Goal: Task Accomplishment & Management: Use online tool/utility

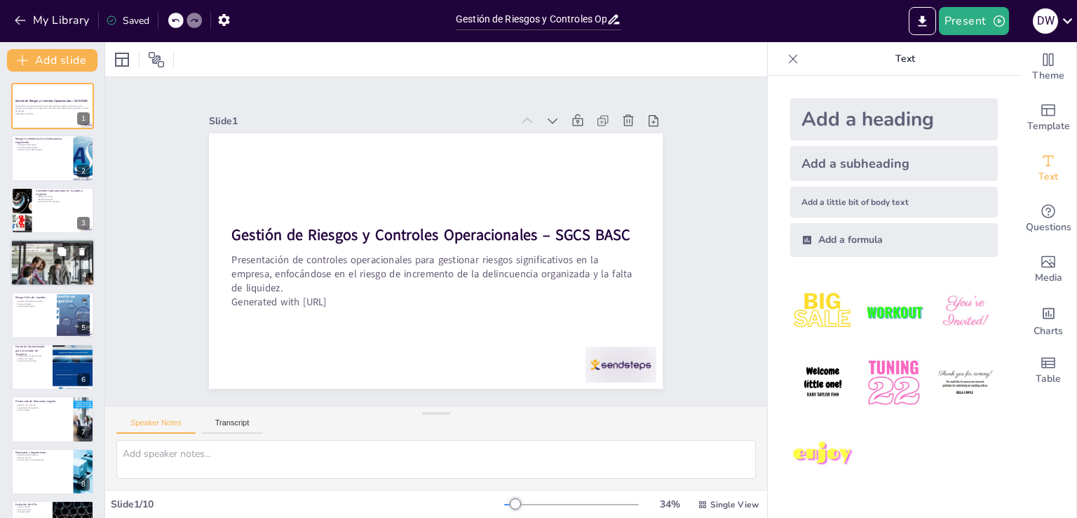
click at [54, 267] on div at bounding box center [53, 263] width 84 height 106
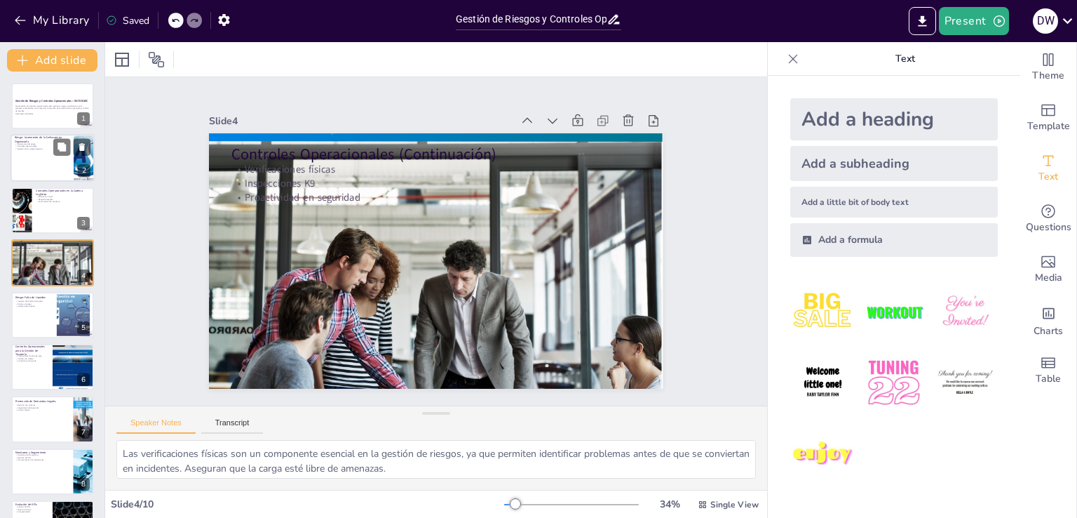
click at [50, 158] on div at bounding box center [53, 159] width 84 height 48
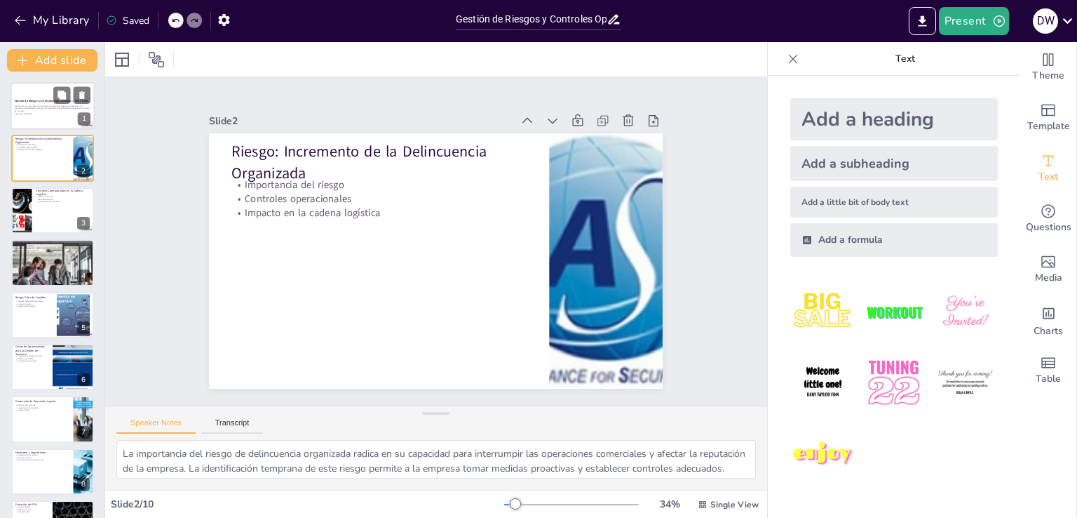
click at [32, 107] on p "Presentación de controles operacionales para gestionar riesgos significativos e…" at bounding box center [53, 108] width 76 height 8
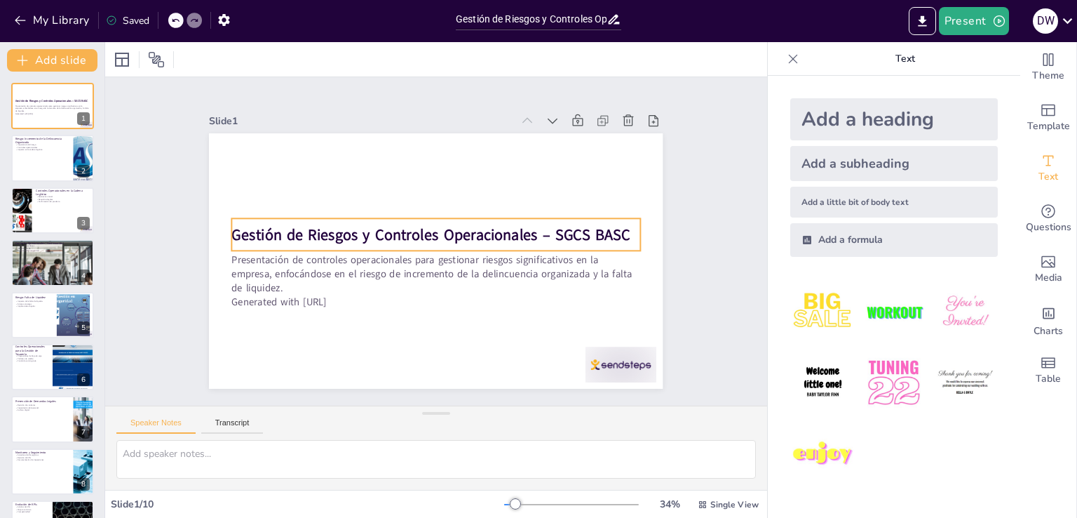
click at [514, 237] on strong "Gestión de Riesgos y Controles Operacionales – SGCS BASC" at bounding box center [431, 234] width 399 height 20
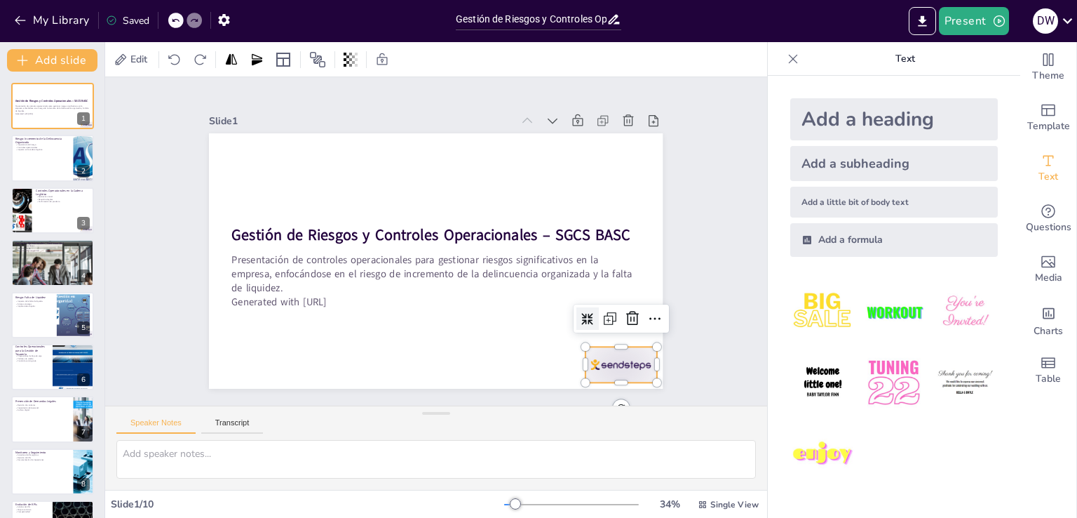
click at [623, 349] on div at bounding box center [621, 364] width 71 height 36
click at [630, 321] on icon at bounding box center [632, 318] width 17 height 17
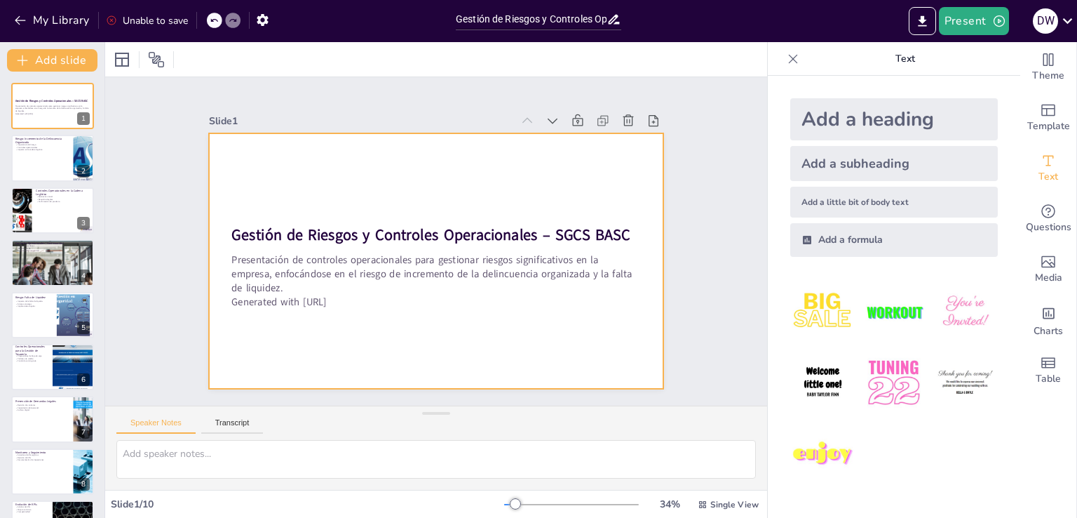
click at [360, 186] on div at bounding box center [436, 260] width 454 height 255
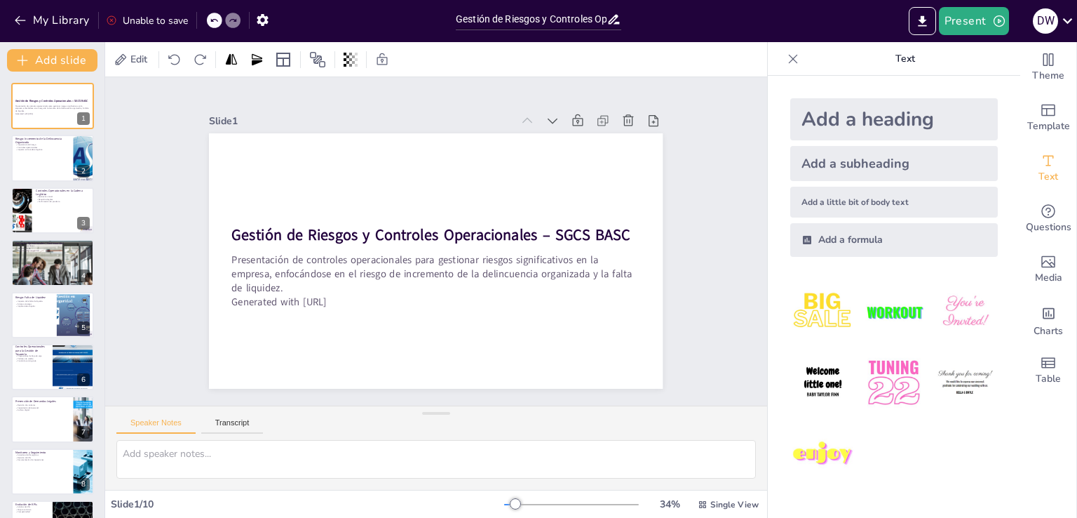
click at [215, 19] on icon at bounding box center [213, 21] width 7 height 4
click at [238, 22] on div at bounding box center [232, 20] width 15 height 15
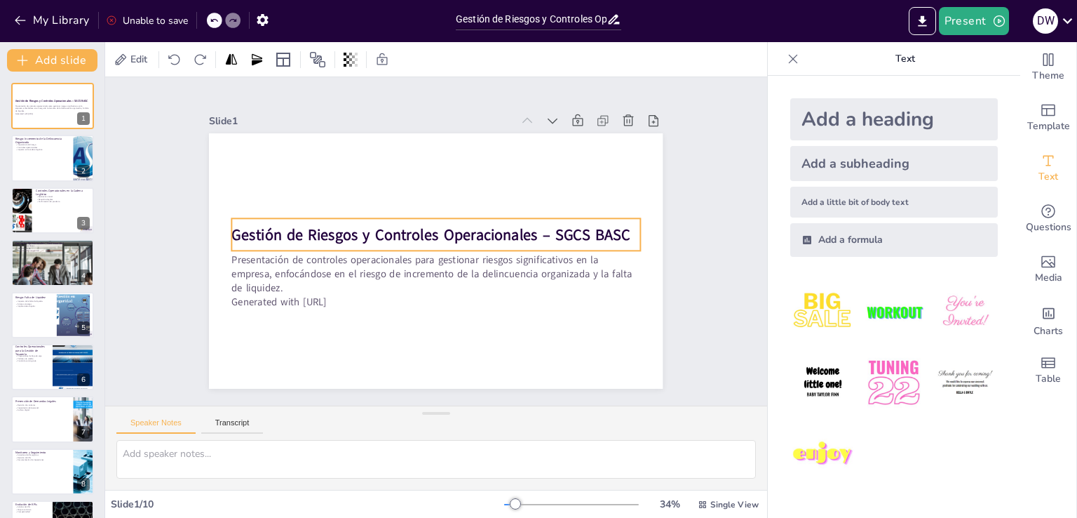
click at [354, 239] on strong "Gestión de Riesgos y Controles Operacionales – SGCS BASC" at bounding box center [431, 234] width 399 height 20
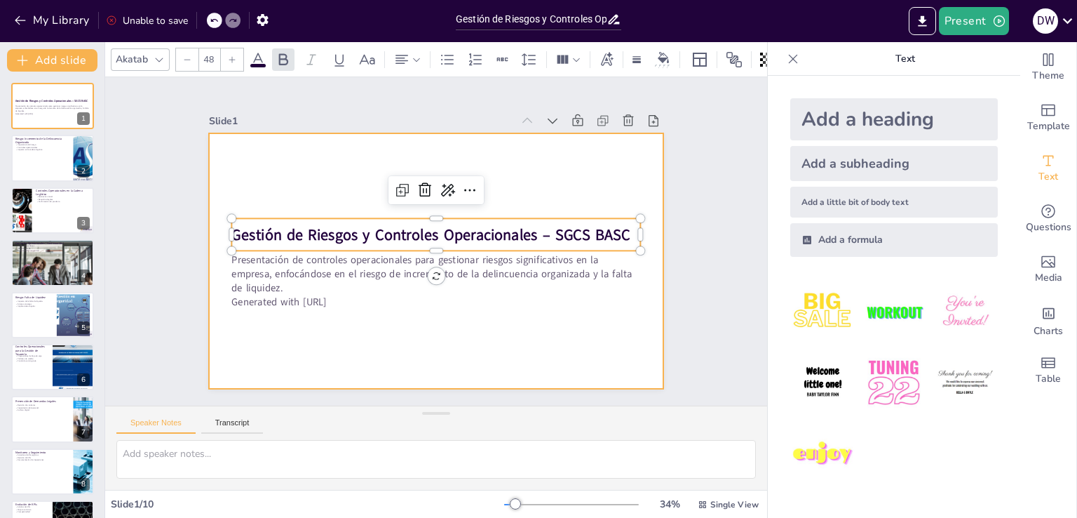
click at [351, 166] on div at bounding box center [436, 260] width 454 height 255
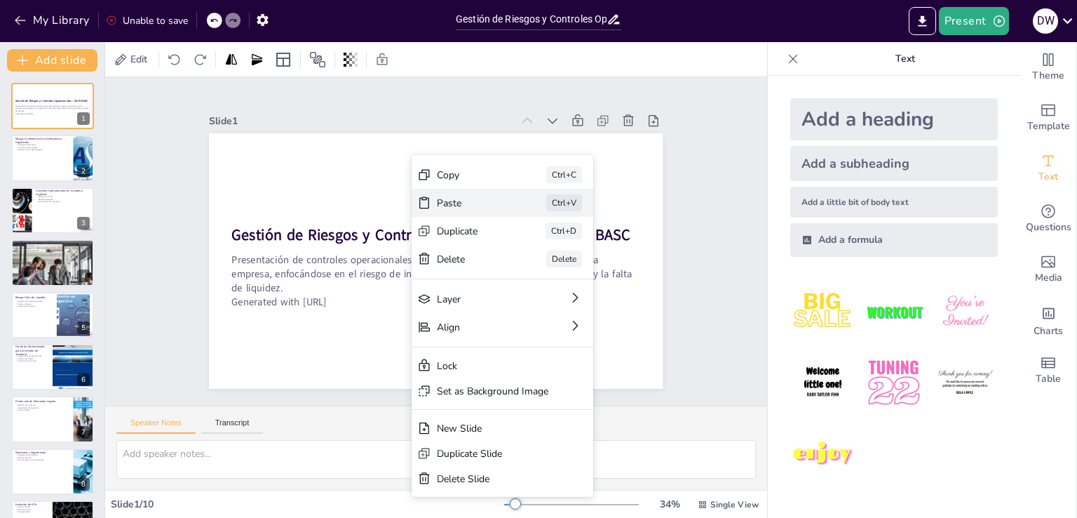
click at [451, 195] on div "Paste Ctrl+V" at bounding box center [503, 203] width 182 height 28
click at [515, 206] on div "Paste Ctrl+V" at bounding box center [503, 203] width 182 height 28
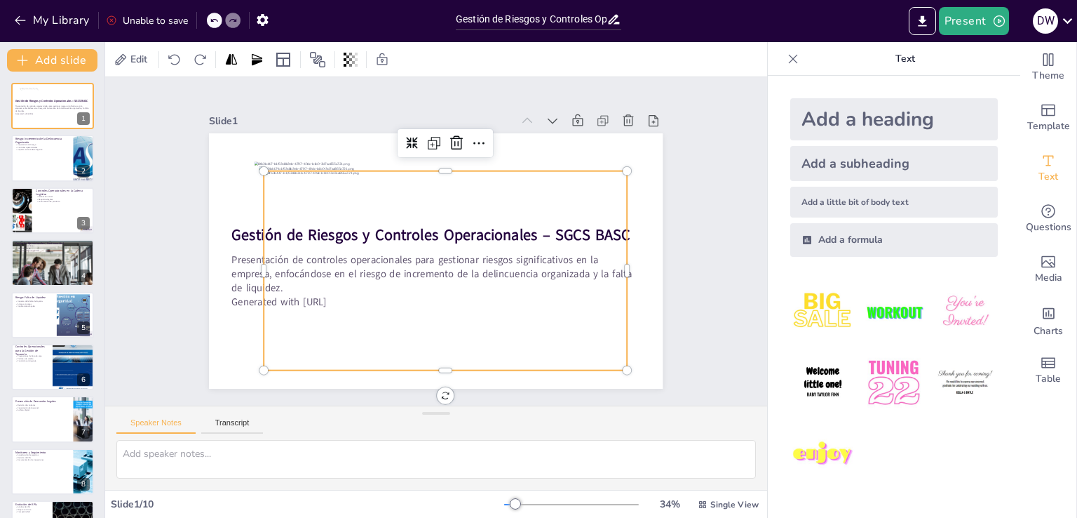
click at [678, 278] on div "Slide 1 Gestión de Riesgos y Controles Operacionales – SGCS BASC Presentación d…" at bounding box center [436, 241] width 532 height 295
click at [471, 226] on div at bounding box center [445, 270] width 363 height 199
click at [471, 133] on div "Gestión de Riesgos y Controles Operacionales – SGCS BASC Presentación de contro…" at bounding box center [436, 133] width 454 height 0
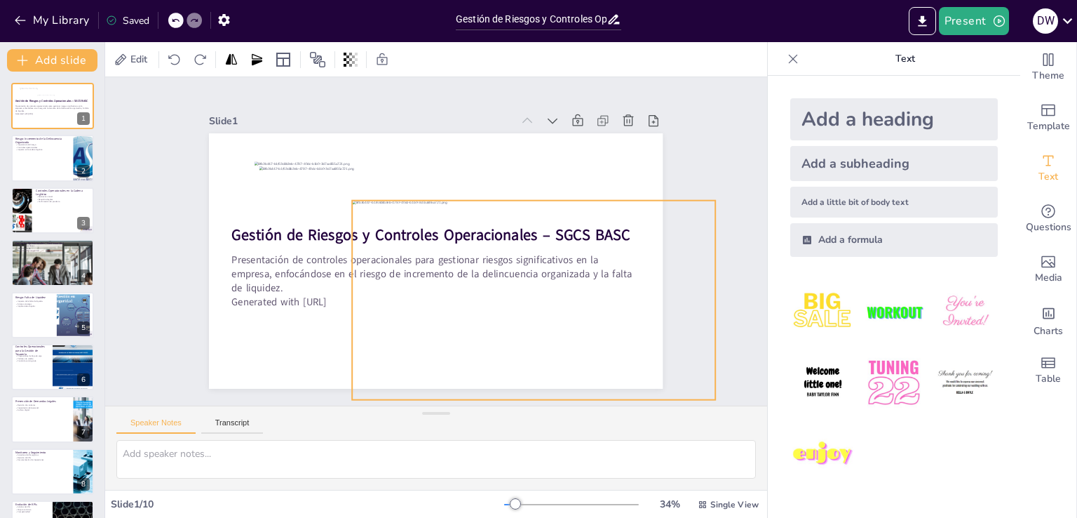
drag, startPoint x: 459, startPoint y: 269, endPoint x: 541, endPoint y: 276, distance: 82.4
click at [541, 276] on div at bounding box center [534, 300] width 363 height 199
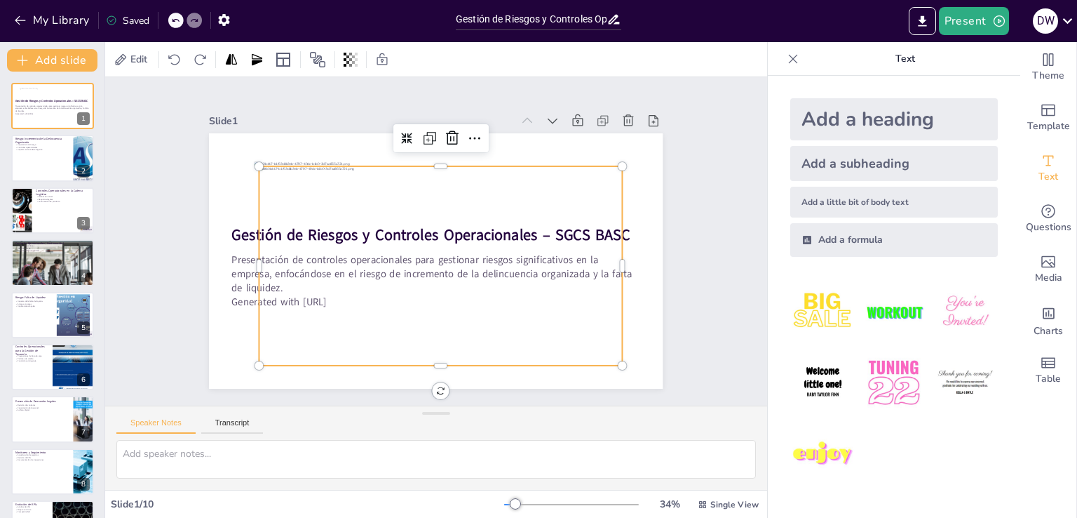
click at [492, 250] on div at bounding box center [440, 265] width 363 height 199
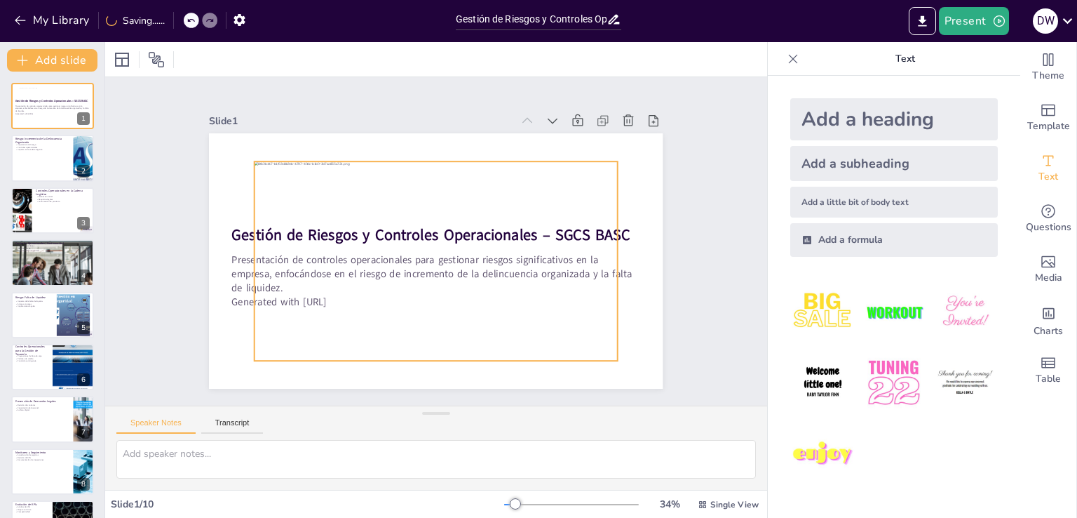
click at [530, 268] on div at bounding box center [436, 260] width 363 height 199
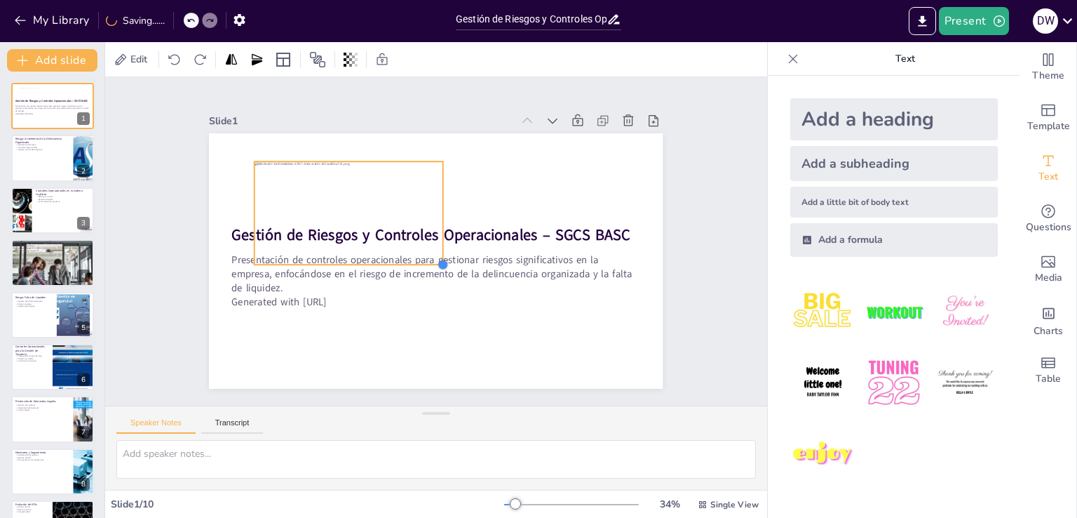
drag, startPoint x: 605, startPoint y: 356, endPoint x: 431, endPoint y: 218, distance: 221.7
click at [431, 218] on div "Gestión de Riesgos y Controles Operacionales – SGCS BASC Presentación de contro…" at bounding box center [436, 260] width 454 height 255
drag, startPoint x: 438, startPoint y: 260, endPoint x: 363, endPoint y: 194, distance: 99.9
click at [363, 194] on div "Gestión de Riesgos y Controles Operacionales – SGCS BASC Presentación de contro…" at bounding box center [436, 260] width 454 height 255
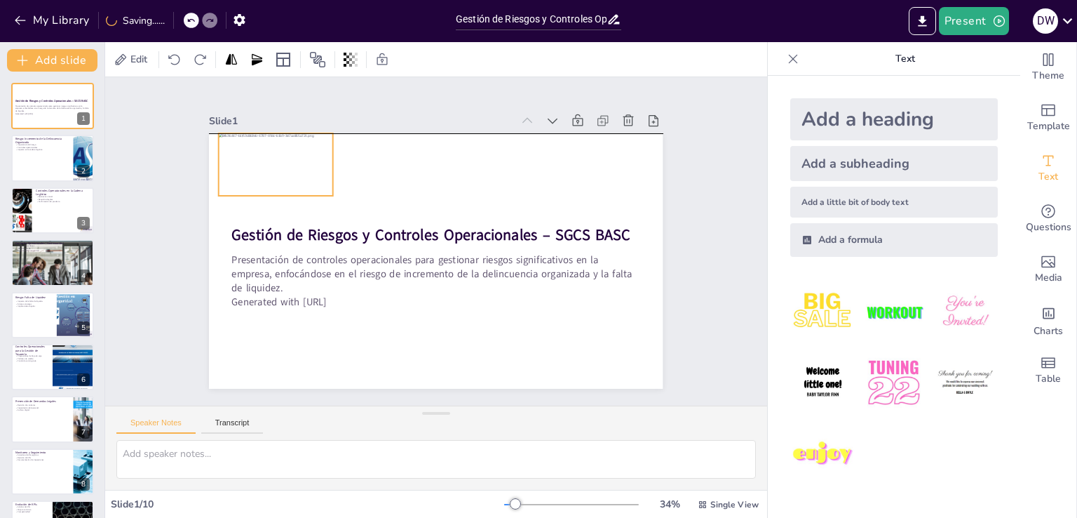
drag, startPoint x: 317, startPoint y: 187, endPoint x: 281, endPoint y: 154, distance: 48.6
click at [281, 154] on div at bounding box center [276, 164] width 114 height 62
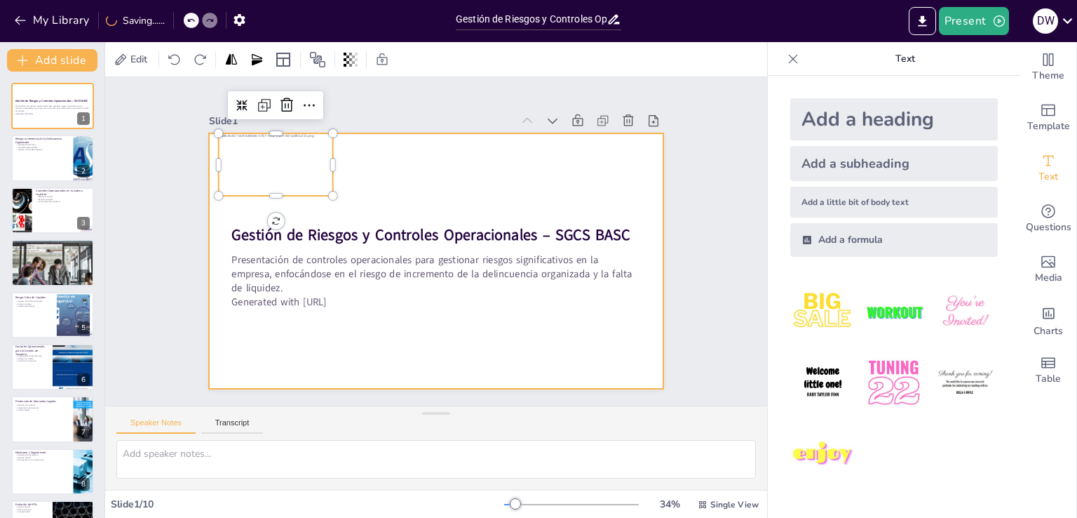
click at [508, 187] on div at bounding box center [436, 260] width 454 height 255
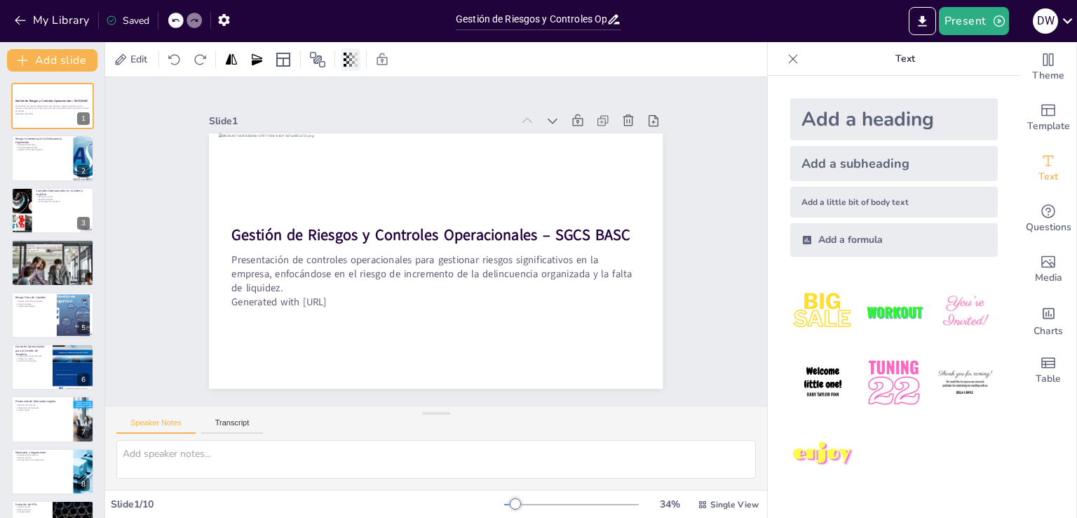
click at [353, 65] on icon at bounding box center [351, 60] width 14 height 14
click at [123, 60] on icon at bounding box center [121, 58] width 11 height 11
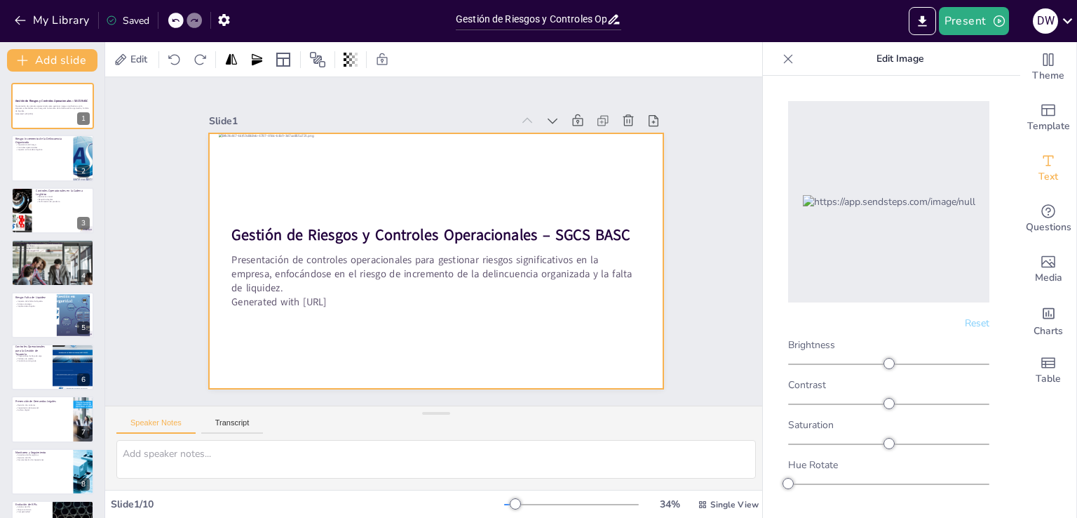
click at [576, 164] on div at bounding box center [436, 260] width 454 height 255
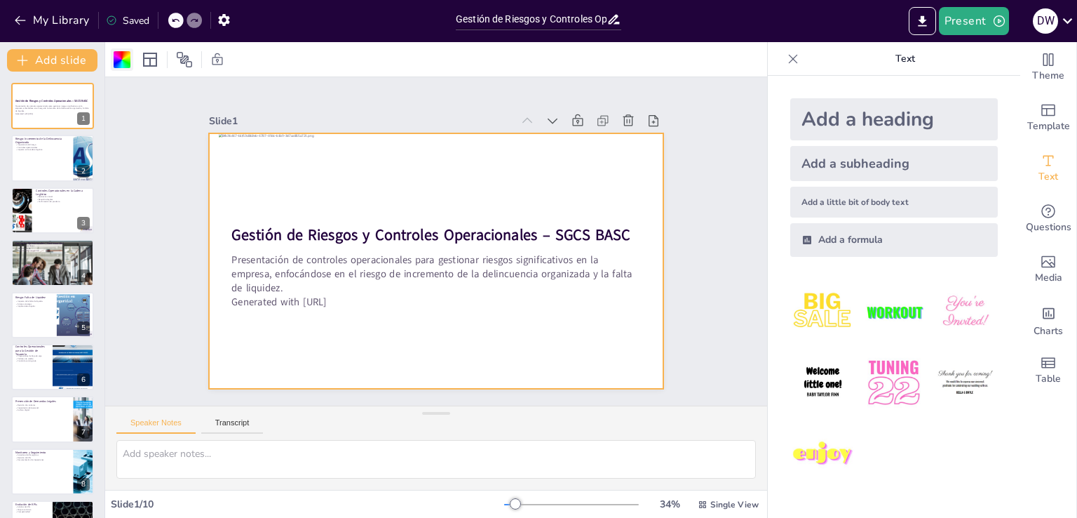
click at [111, 62] on div at bounding box center [122, 59] width 22 height 22
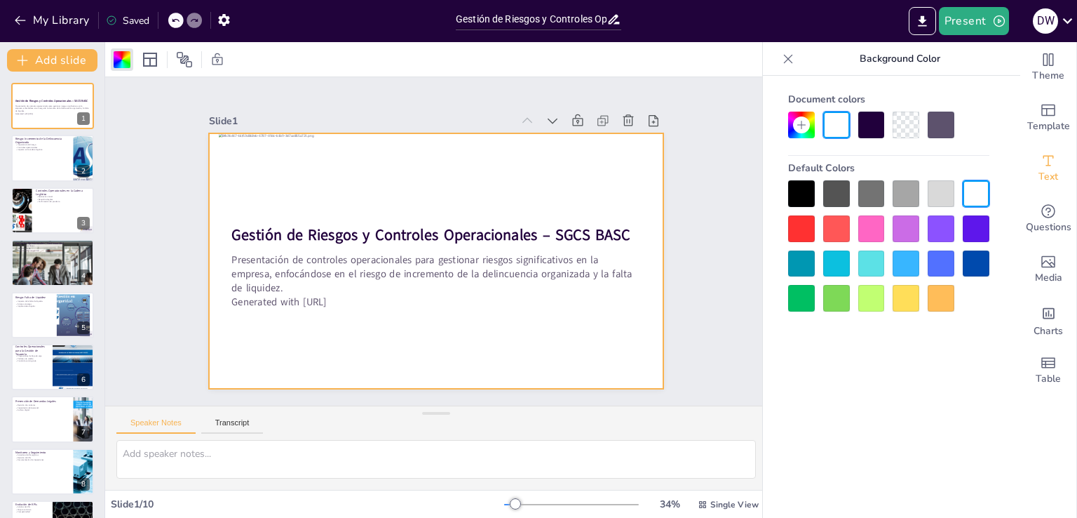
click at [908, 272] on div at bounding box center [906, 263] width 27 height 27
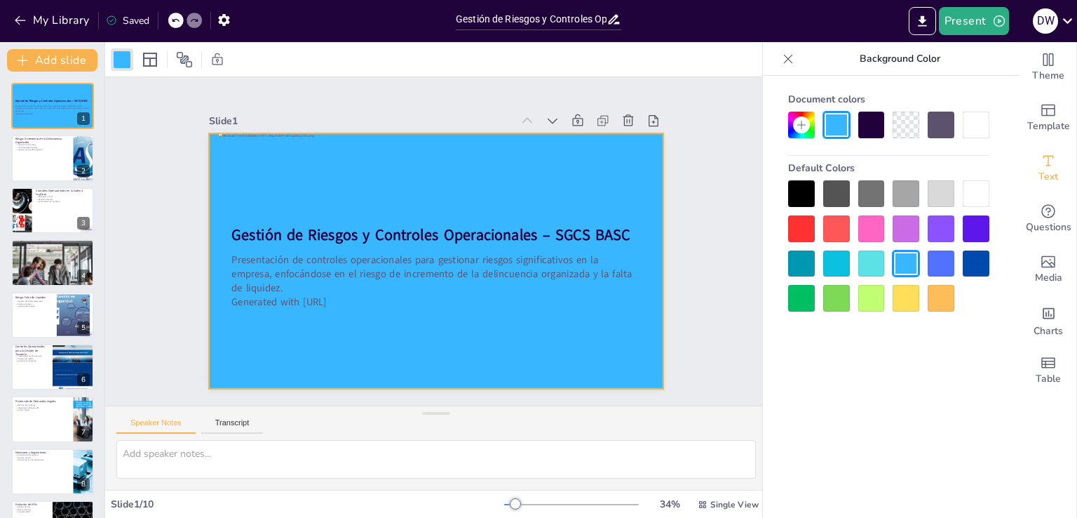
click at [802, 121] on icon at bounding box center [801, 124] width 11 height 11
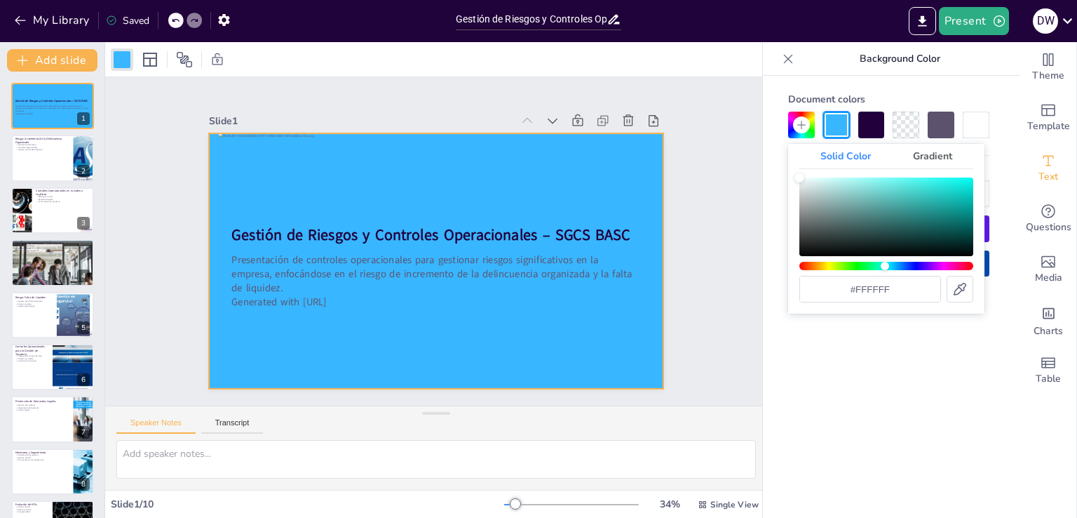
click at [885, 264] on div "Hue" at bounding box center [887, 266] width 174 height 8
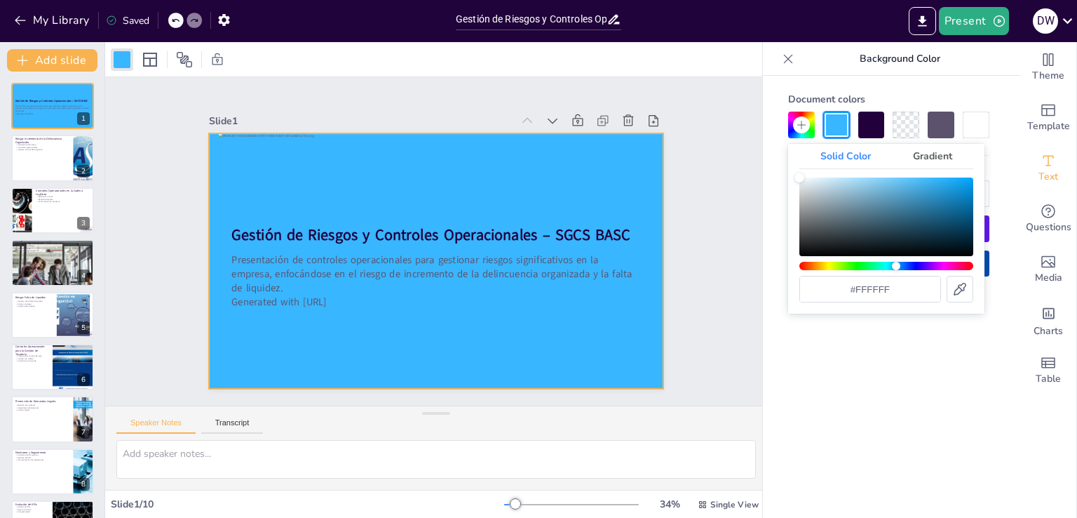
drag, startPoint x: 888, startPoint y: 265, endPoint x: 896, endPoint y: 265, distance: 8.4
click at [896, 265] on div "Hue" at bounding box center [896, 266] width 8 height 8
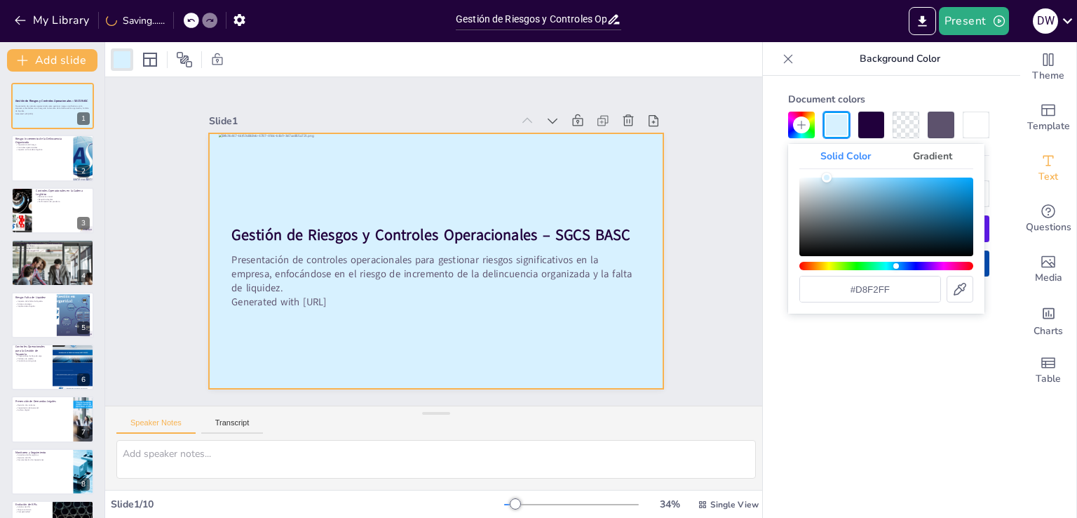
type input "#d9f2ff"
drag, startPoint x: 802, startPoint y: 182, endPoint x: 825, endPoint y: 163, distance: 29.5
click at [825, 163] on div "Solid Color Gradient #d9f2ff" at bounding box center [886, 229] width 196 height 170
click at [668, 203] on div "Slide 1 Gestión de Riesgos y Controles Operacionales – SGCS BASC Presentación d…" at bounding box center [436, 241] width 532 height 295
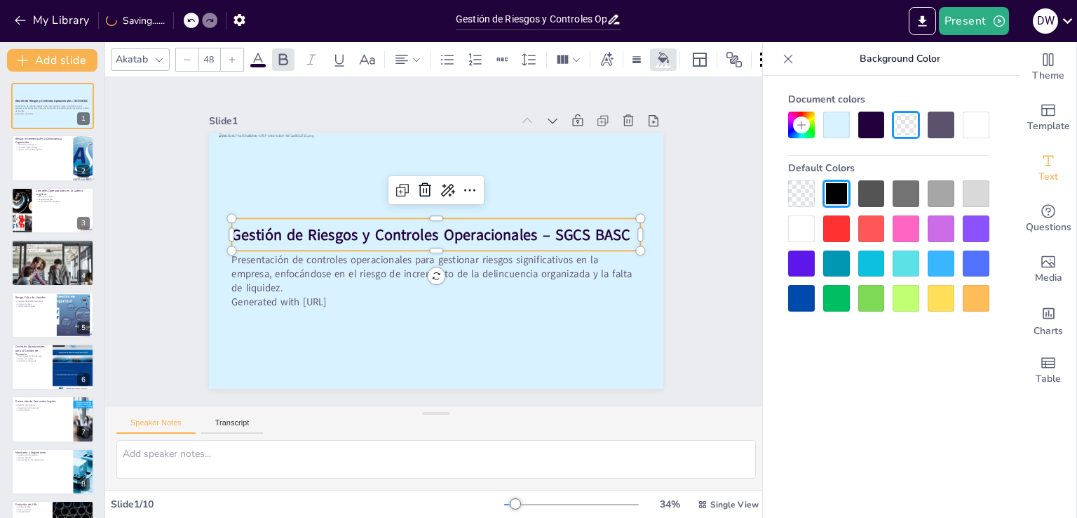
click at [570, 236] on strong "Gestión de Riesgos y Controles Operacionales – SGCS BASC" at bounding box center [431, 234] width 399 height 20
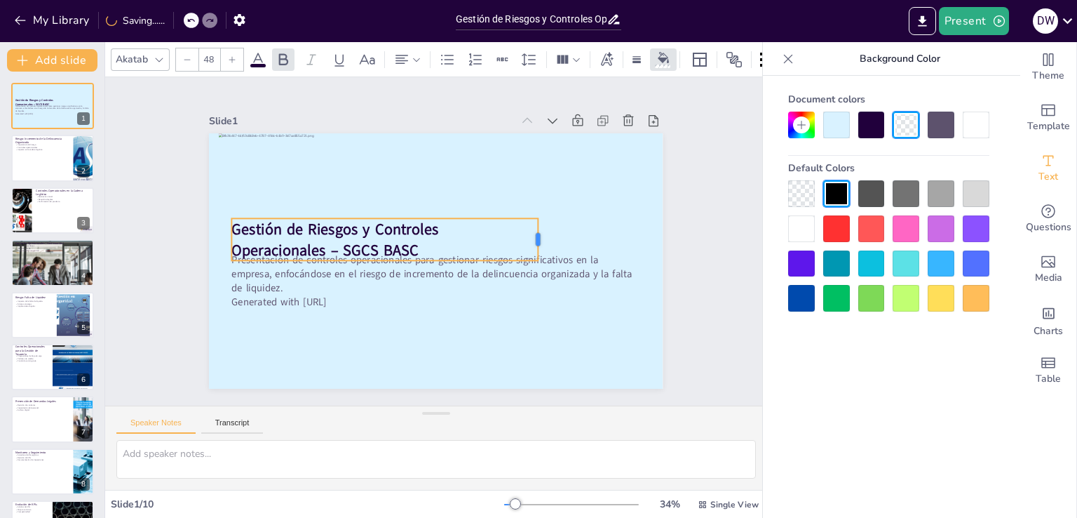
drag, startPoint x: 634, startPoint y: 231, endPoint x: 532, endPoint y: 235, distance: 102.5
click at [538, 235] on div at bounding box center [543, 239] width 11 height 42
click at [340, 239] on p "Gestión de Riesgos y Controles Operacionales – SGCS BASC" at bounding box center [385, 239] width 306 height 42
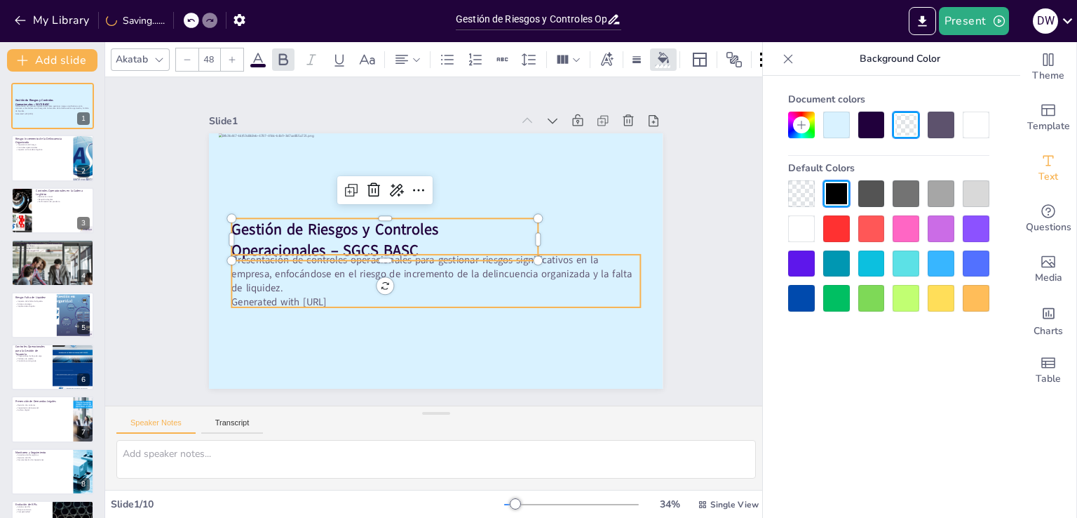
click at [316, 252] on p "Presentación de controles operacionales para gestionar riesgos significativos e…" at bounding box center [436, 273] width 408 height 42
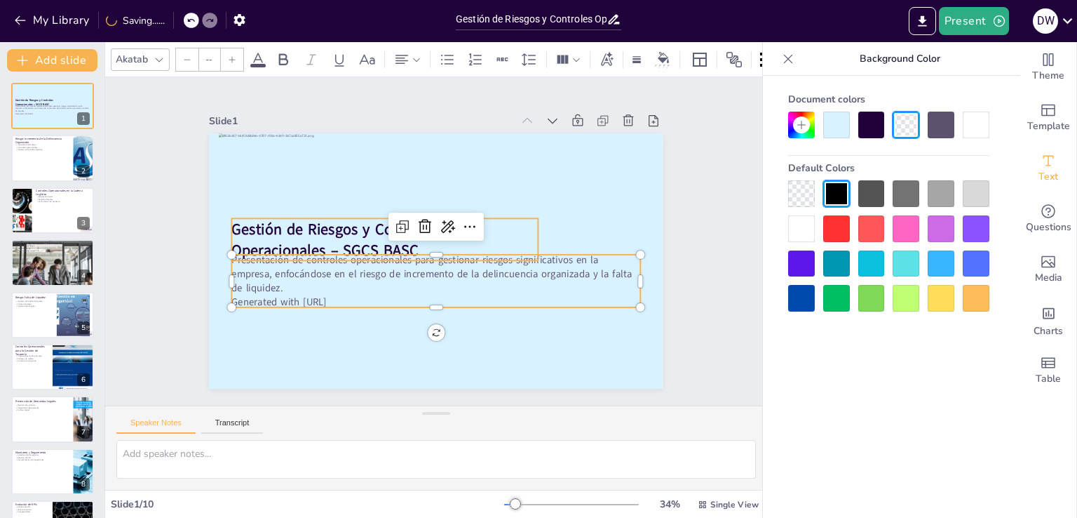
type input "48"
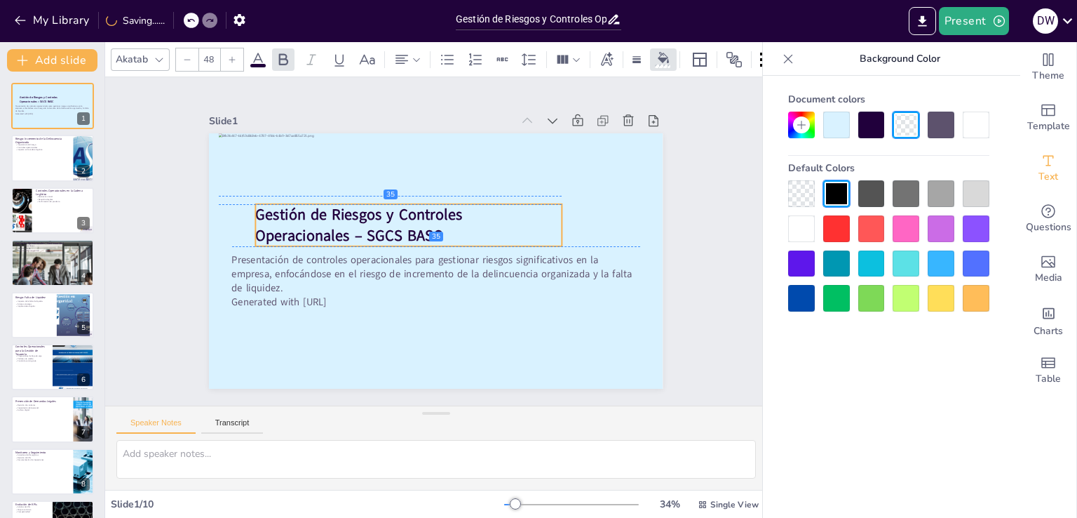
drag, startPoint x: 318, startPoint y: 225, endPoint x: 336, endPoint y: 208, distance: 24.8
click at [336, 208] on strong "Gestión de Riesgos y Controles Operacionales – SGCS BASC" at bounding box center [359, 225] width 207 height 42
click at [328, 230] on p "Gestión de Riesgos y Controles Operacionales – SGCS BASC" at bounding box center [403, 225] width 306 height 42
click at [339, 231] on p "Gestión de Riesgos y Controles Operacionales – SGCS BASC" at bounding box center [403, 225] width 306 height 42
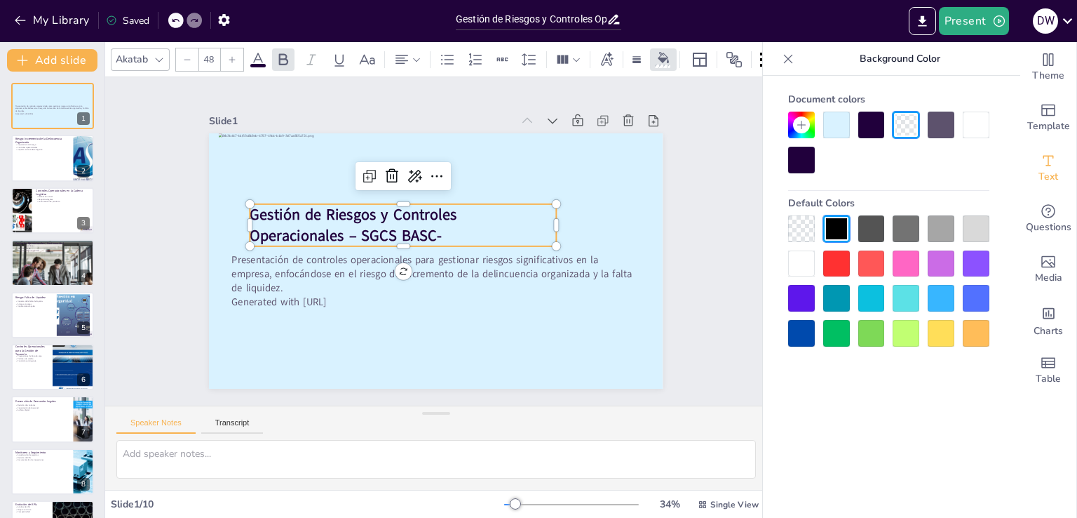
click at [254, 228] on span "Gestión de Riesgos y Controles Operacionales – SGCS BASC-" at bounding box center [353, 225] width 207 height 42
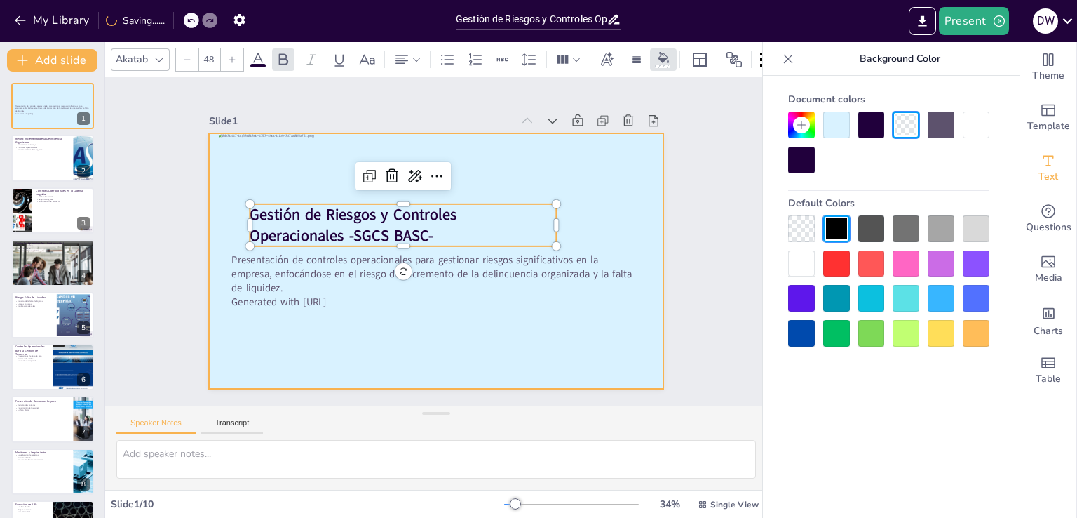
click at [440, 370] on div at bounding box center [436, 260] width 454 height 255
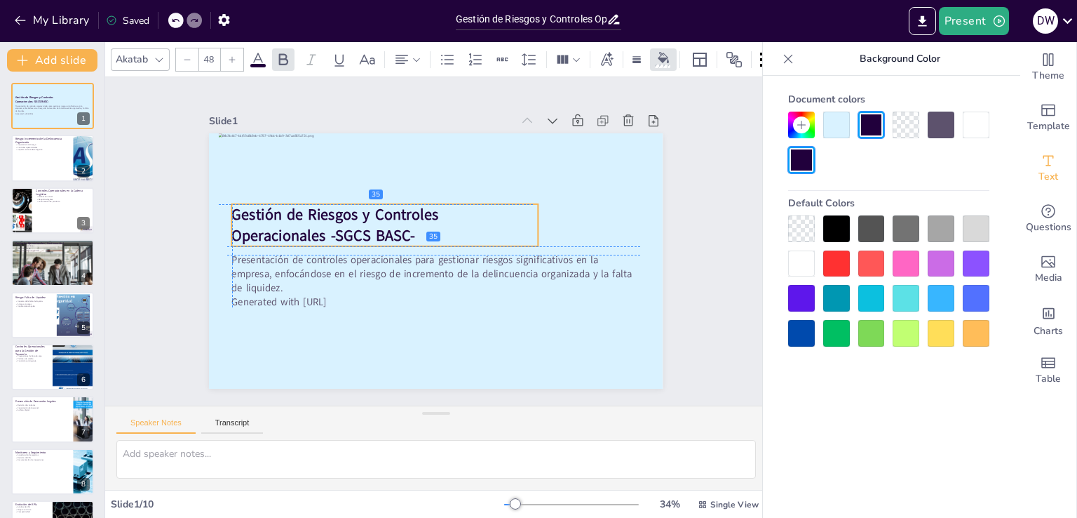
drag, startPoint x: 405, startPoint y: 201, endPoint x: 382, endPoint y: 203, distance: 23.2
click at [382, 204] on span "Gestión de Riesgos y Controles Operacionales -SGCS BASC-" at bounding box center [335, 225] width 207 height 42
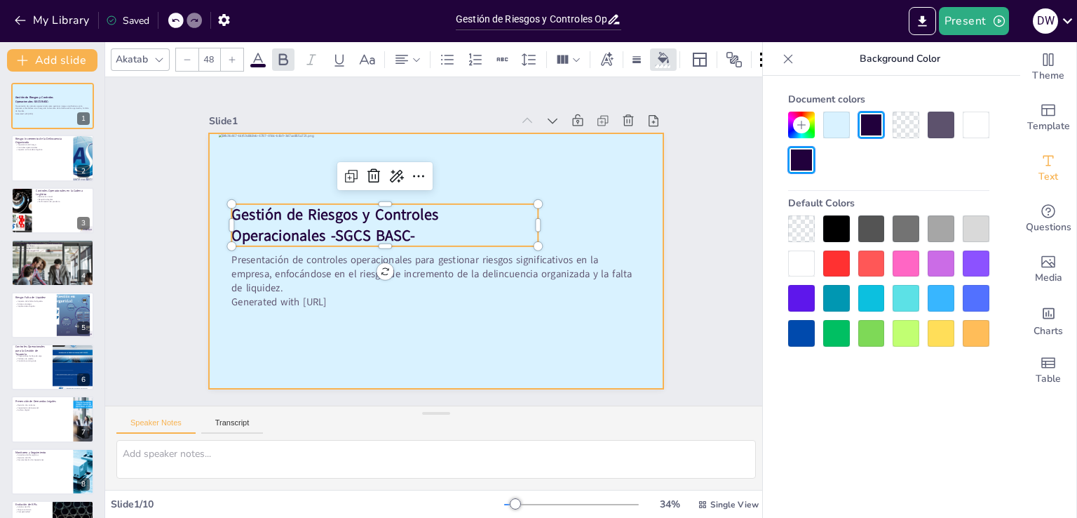
click at [507, 354] on div at bounding box center [436, 260] width 454 height 255
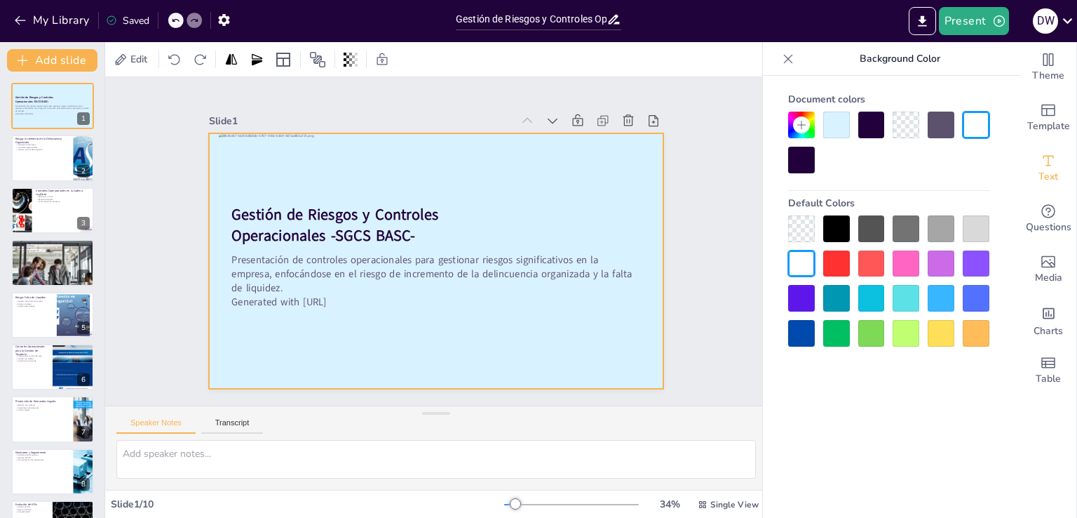
click at [605, 220] on div at bounding box center [436, 260] width 454 height 255
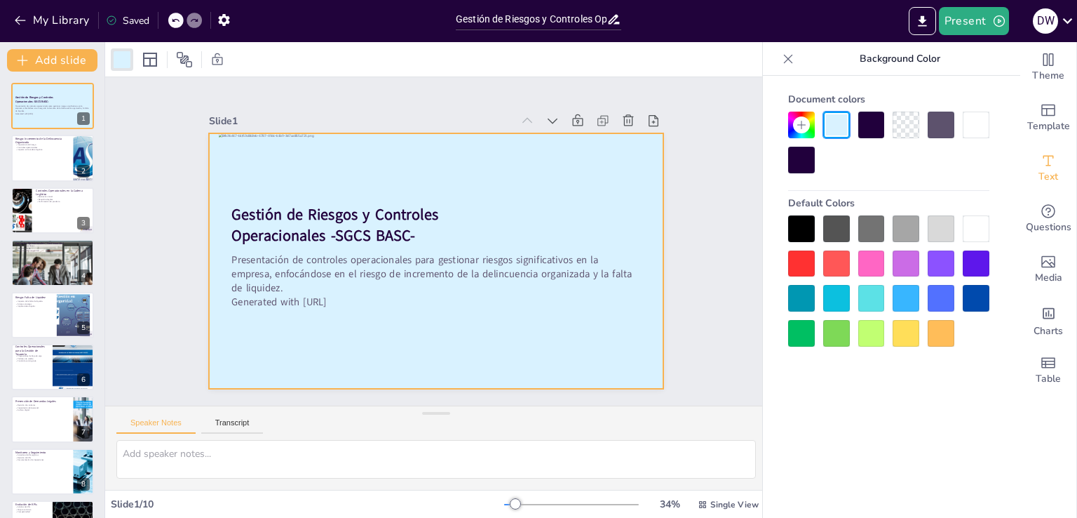
click at [800, 128] on icon at bounding box center [801, 124] width 11 height 11
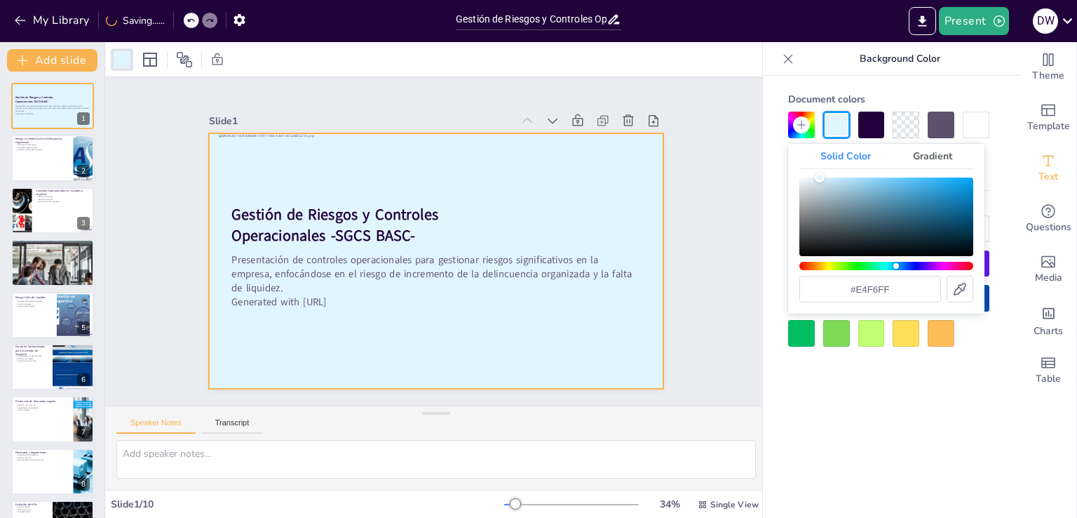
type input "#e6f6ff"
drag, startPoint x: 825, startPoint y: 177, endPoint x: 816, endPoint y: 177, distance: 8.4
click at [816, 177] on div "Color" at bounding box center [816, 178] width 10 height 10
click at [718, 256] on div "Slide 1 Gestión de Riesgos y Controles Operacionales -SGCS BASC- Presentación d…" at bounding box center [436, 241] width 662 height 328
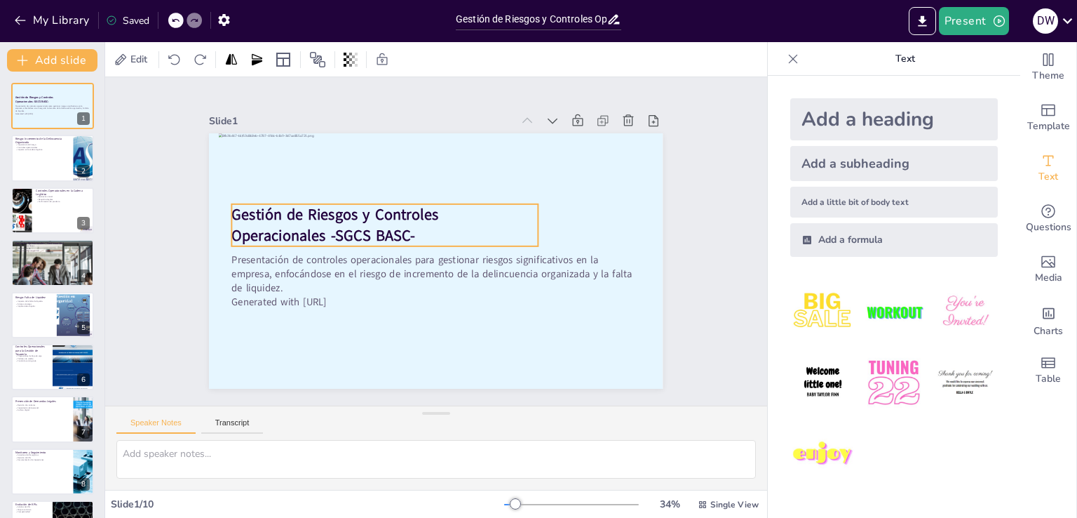
click at [323, 214] on span "Gestión de Riesgos y Controles Operacionales -SGCS BASC-" at bounding box center [335, 225] width 207 height 42
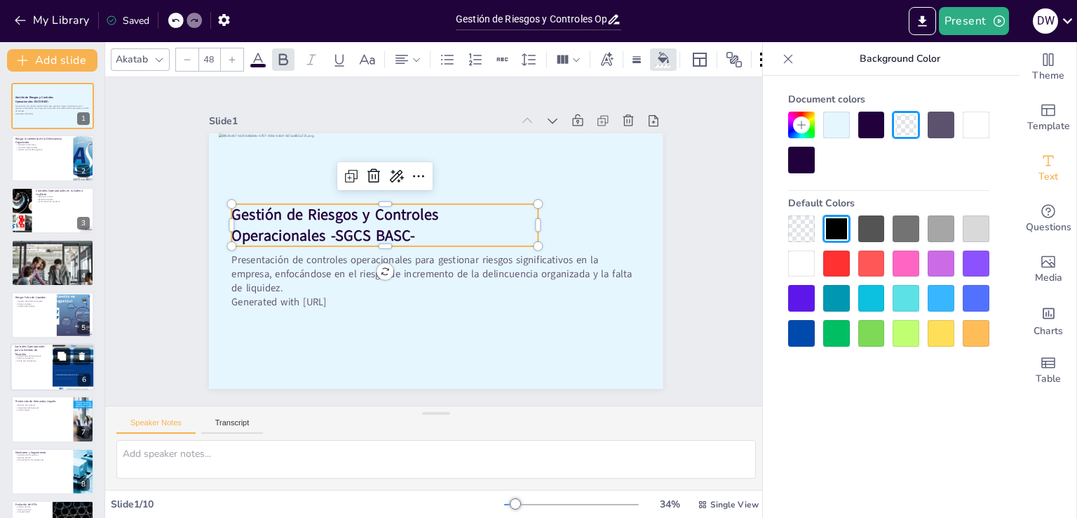
click at [65, 363] on button at bounding box center [61, 355] width 17 height 17
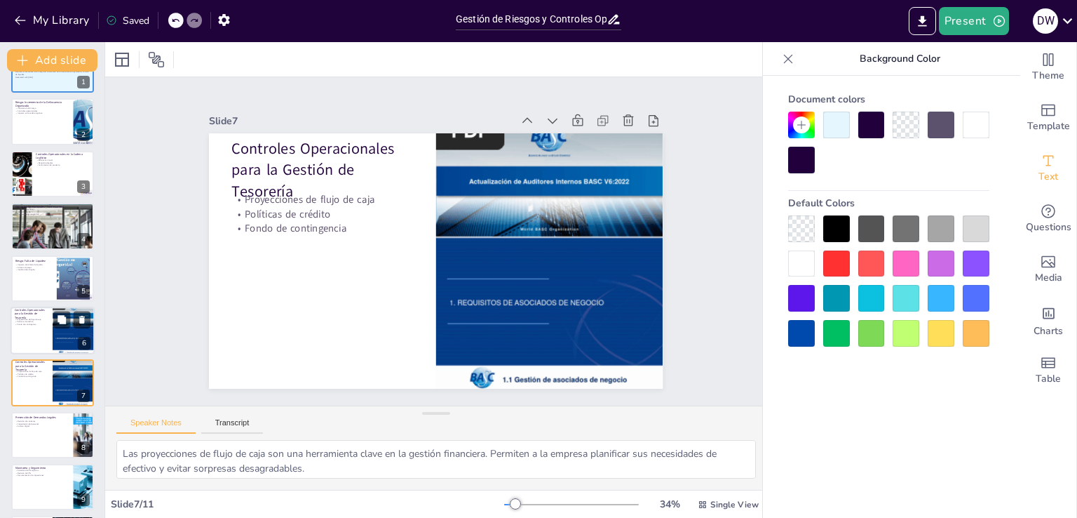
scroll to position [3, 0]
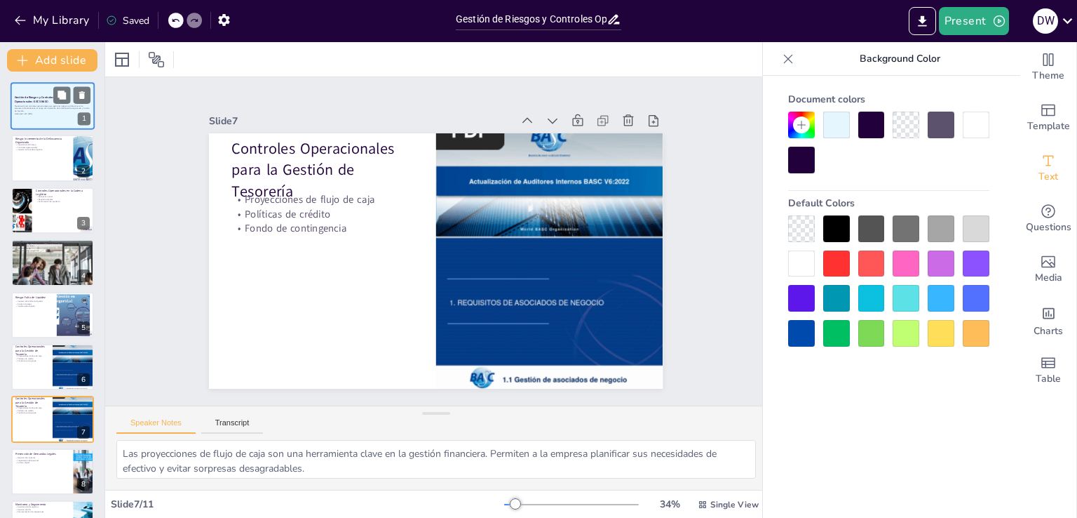
click at [47, 113] on p "Generated with [URL]" at bounding box center [53, 113] width 76 height 3
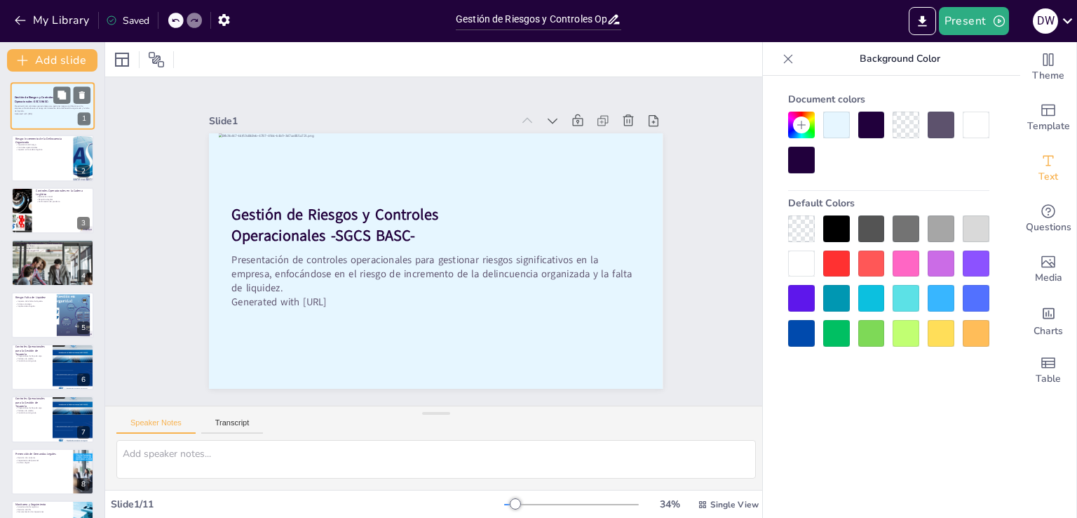
scroll to position [0, 0]
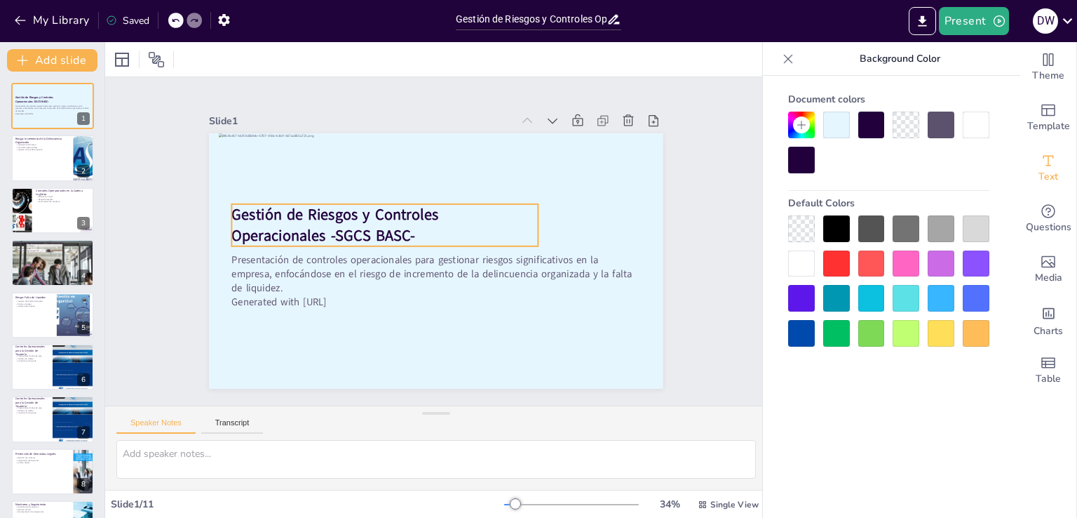
click at [274, 216] on span "Gestión de Riesgos y Controles Operacionales -SGCS BASC-" at bounding box center [335, 225] width 207 height 42
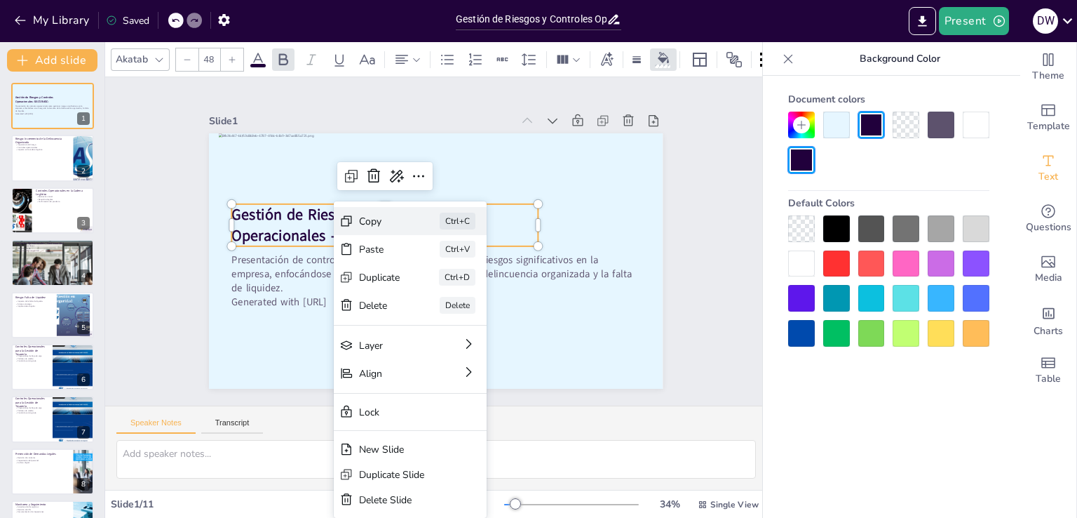
click at [365, 219] on div "Copy" at bounding box center [379, 221] width 41 height 13
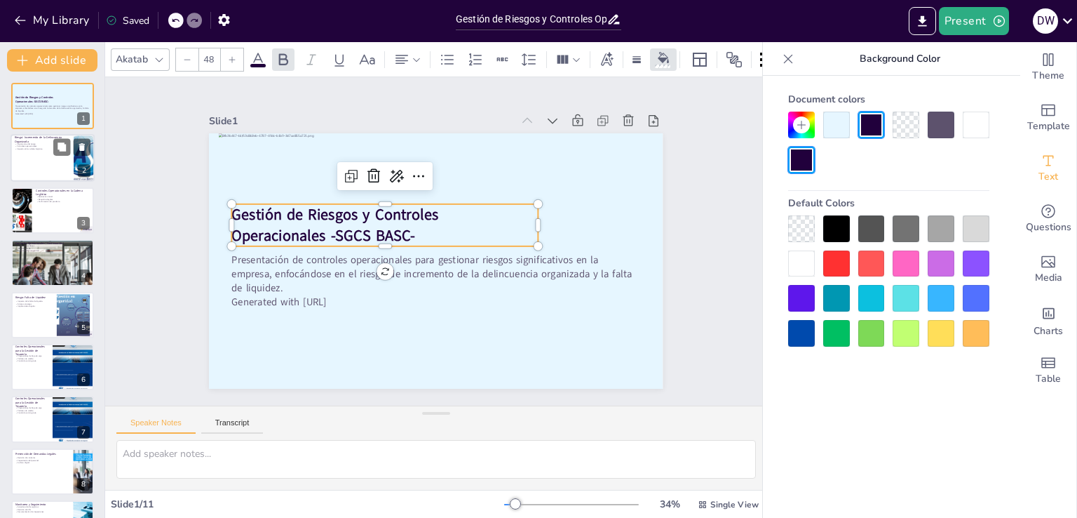
click at [55, 162] on div at bounding box center [53, 159] width 84 height 48
